Goal: Navigation & Orientation: Find specific page/section

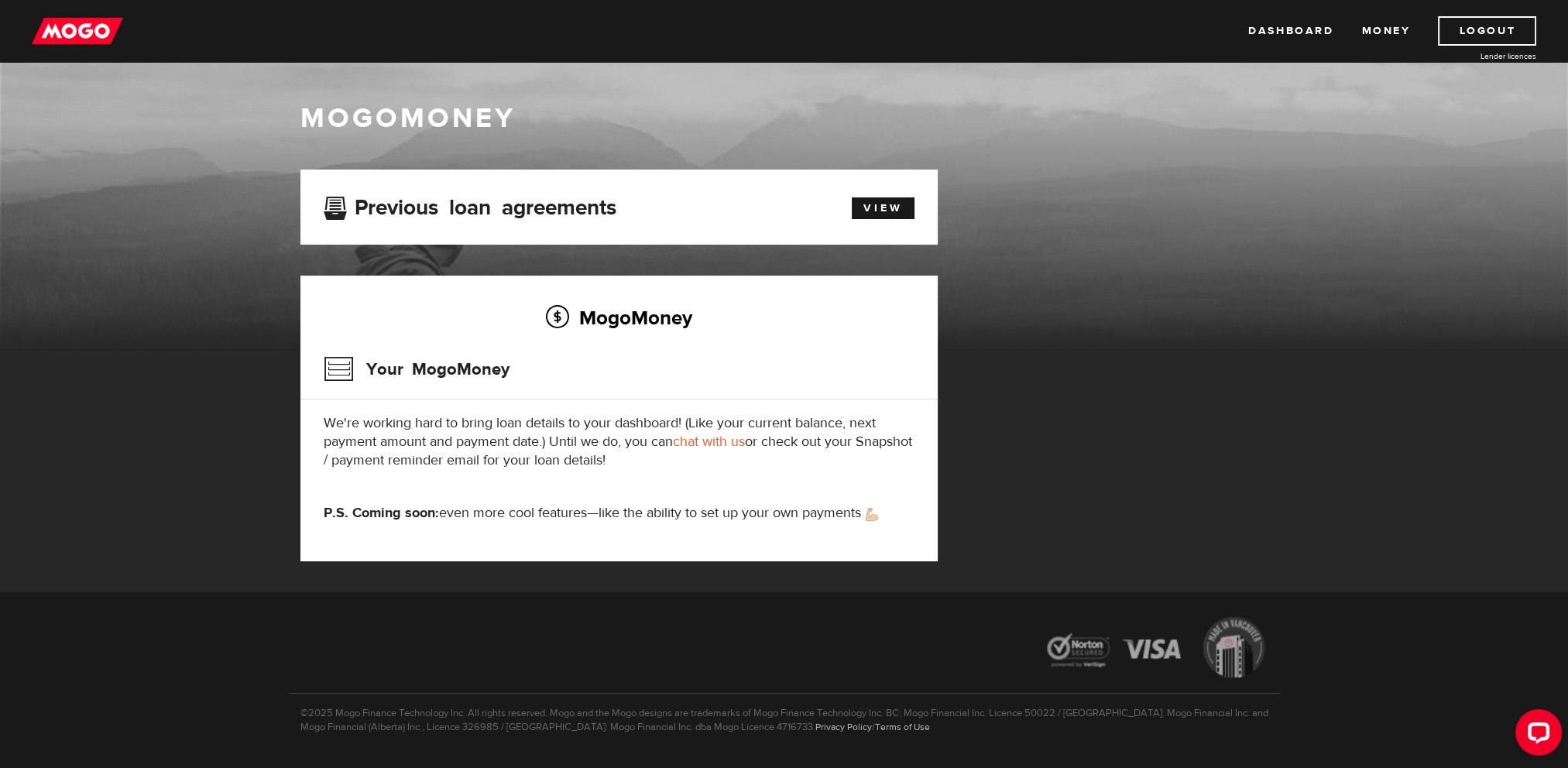
click at [88, 30] on img at bounding box center [77, 30] width 91 height 29
click at [75, 33] on img at bounding box center [77, 30] width 91 height 29
click at [889, 205] on link "View" at bounding box center [883, 208] width 63 height 22
